Goal: Browse casually: Explore the website without a specific task or goal

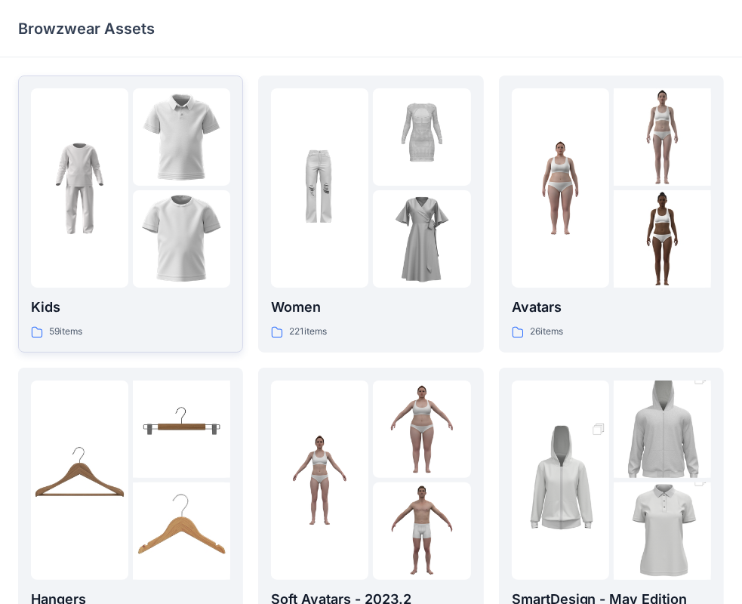
click at [152, 319] on div "Kids 59 items" at bounding box center [130, 317] width 199 height 43
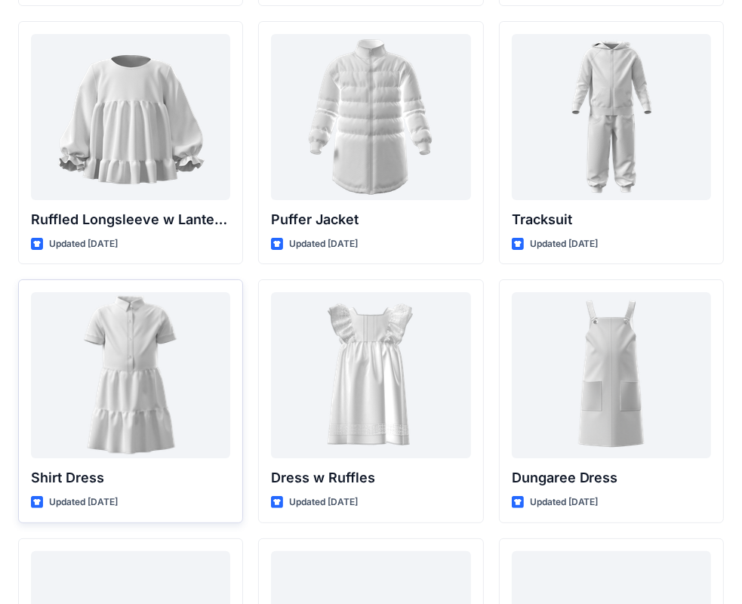
scroll to position [3672, 0]
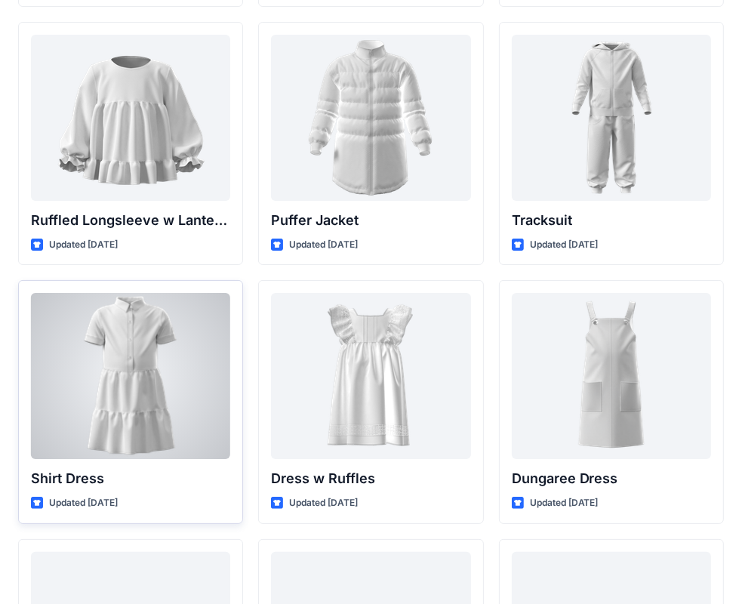
click at [127, 374] on div at bounding box center [130, 376] width 199 height 166
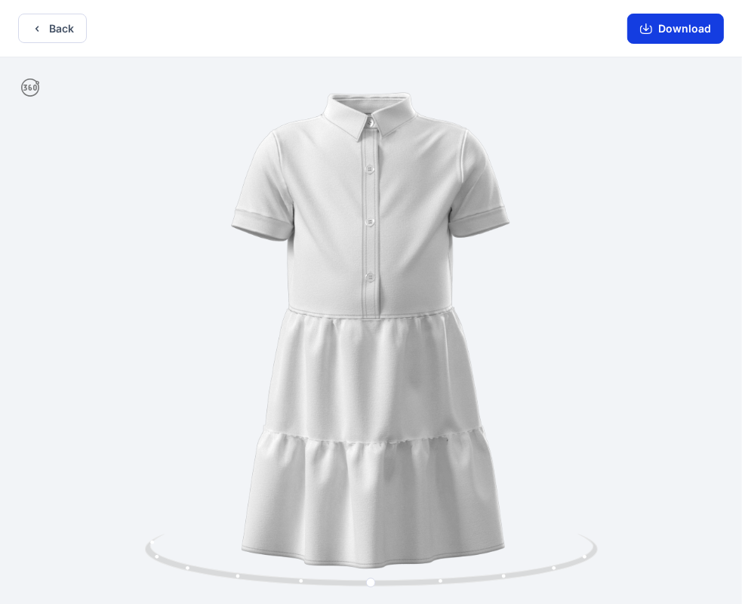
click at [680, 29] on button "Download" at bounding box center [675, 29] width 97 height 30
